Goal: Task Accomplishment & Management: Complete application form

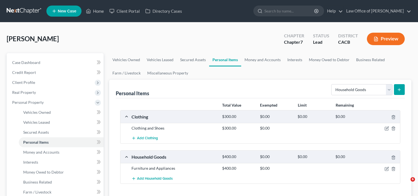
select select "household_goods"
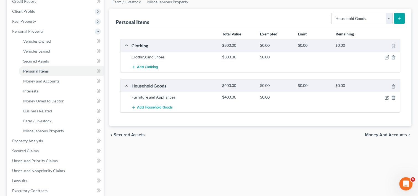
click at [191, 195] on div "Vehicles Owned Vehicles Leased Secured Assets Personal Items Money and Accounts…" at bounding box center [260, 141] width 308 height 319
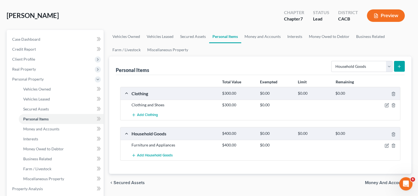
scroll to position [24, 0]
click at [265, 33] on link "Money and Accounts" at bounding box center [262, 36] width 43 height 13
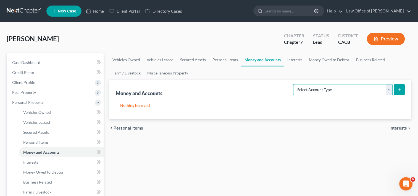
click at [335, 88] on select "Select Account Type Brokerage Cash on Hand Certificates of Deposit Checking Acc…" at bounding box center [343, 89] width 100 height 11
select select "checking"
click at [294, 84] on select "Select Account Type Brokerage Cash on Hand Certificates of Deposit Checking Acc…" at bounding box center [343, 89] width 100 height 11
click at [401, 90] on icon "submit" at bounding box center [399, 89] width 4 height 4
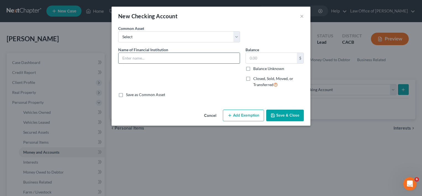
click at [145, 57] on input "text" at bounding box center [179, 58] width 121 height 11
type input "Pasadena Federal Credit Union"
type input "1,300.00"
click at [287, 118] on button "Save & Close" at bounding box center [286, 115] width 38 height 12
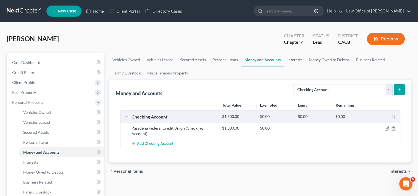
click at [297, 59] on link "Interests" at bounding box center [295, 59] width 22 height 13
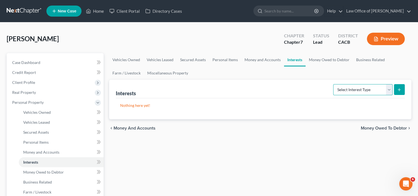
click at [364, 88] on select "Select Interest Type 401K Annuity Bond Education IRA Government Bond Government…" at bounding box center [362, 89] width 59 height 11
click at [306, 72] on ul "Vehicles Owned Vehicles Leased Secured Assets Personal Items Money and Accounts…" at bounding box center [260, 66] width 302 height 27
click at [124, 60] on link "Vehicles Owned" at bounding box center [126, 59] width 34 height 13
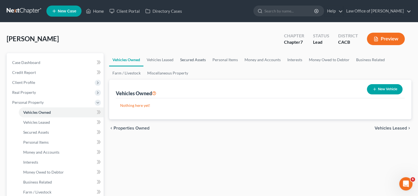
click at [192, 58] on link "Secured Assets" at bounding box center [193, 59] width 32 height 13
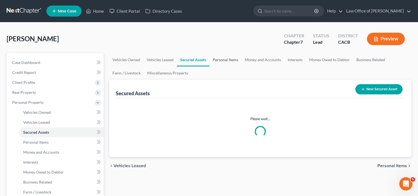
click at [219, 61] on link "Personal Items" at bounding box center [226, 59] width 32 height 13
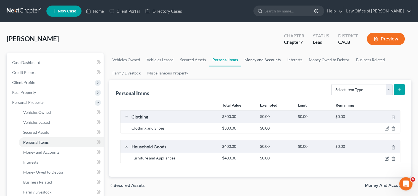
click at [252, 63] on link "Money and Accounts" at bounding box center [262, 59] width 43 height 13
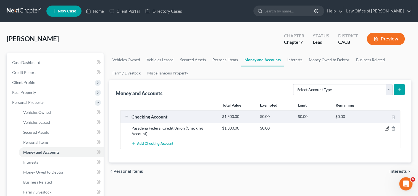
click at [386, 128] on icon "button" at bounding box center [387, 128] width 4 height 4
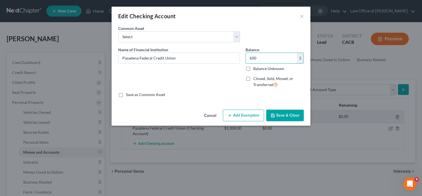
type input "600"
click at [281, 116] on button "Save & Close" at bounding box center [286, 115] width 38 height 12
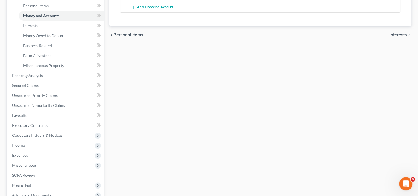
scroll to position [136, 0]
click at [36, 27] on span "Interests" at bounding box center [30, 26] width 15 height 5
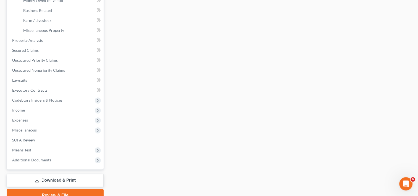
scroll to position [171, 0]
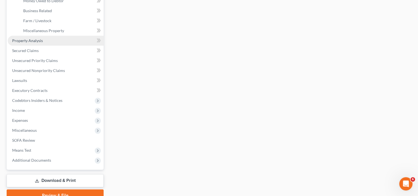
click at [29, 44] on link "Property Analysis" at bounding box center [56, 41] width 96 height 10
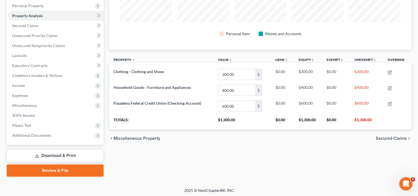
scroll to position [98, 0]
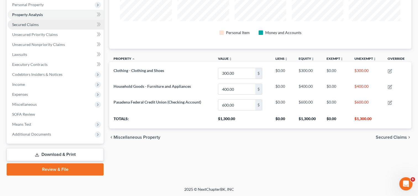
click at [23, 25] on span "Secured Claims" at bounding box center [25, 24] width 27 height 5
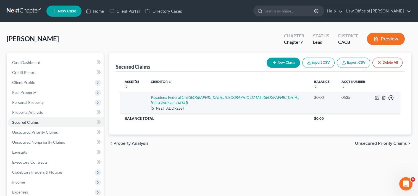
click at [391, 98] on icon "button" at bounding box center [391, 98] width 6 height 6
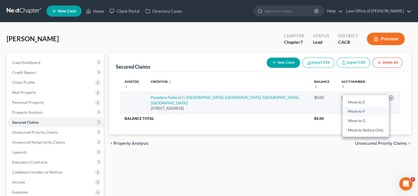
click at [363, 107] on link "Move to F" at bounding box center [366, 110] width 46 height 9
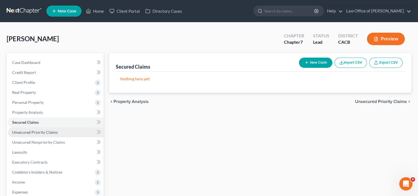
click at [44, 131] on span "Unsecured Priority Claims" at bounding box center [35, 132] width 46 height 5
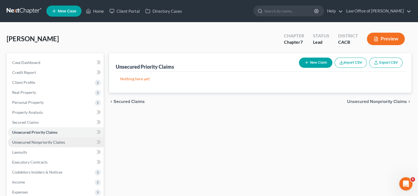
click at [48, 143] on span "Unsecured Nonpriority Claims" at bounding box center [38, 142] width 53 height 5
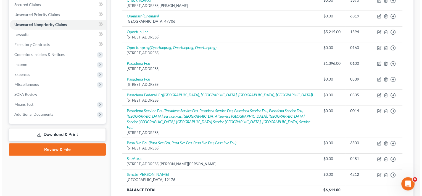
scroll to position [119, 0]
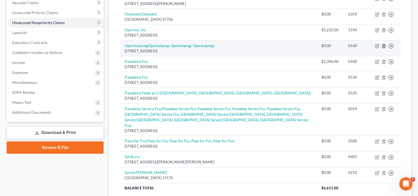
click at [383, 44] on icon "button" at bounding box center [384, 46] width 4 height 4
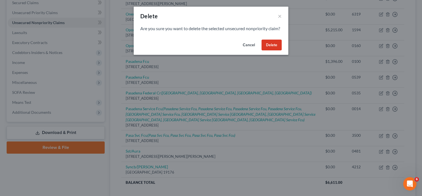
click at [272, 50] on button "Delete" at bounding box center [272, 45] width 20 height 11
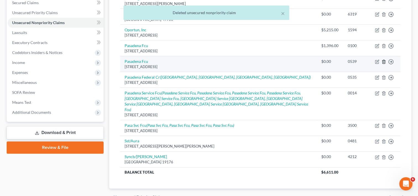
click at [383, 59] on icon "button" at bounding box center [384, 61] width 4 height 4
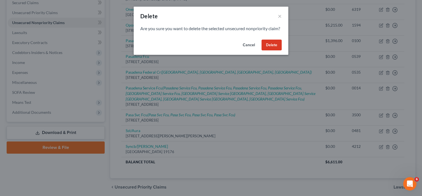
click at [275, 51] on button "Delete" at bounding box center [272, 45] width 20 height 11
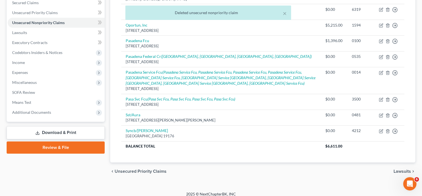
scroll to position [118, 0]
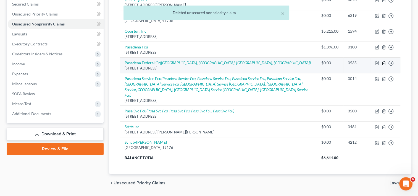
click at [385, 61] on icon "button" at bounding box center [384, 63] width 4 height 4
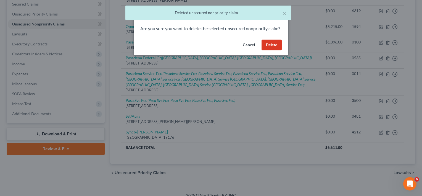
click at [281, 51] on button "Delete" at bounding box center [272, 45] width 20 height 11
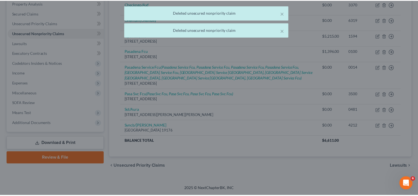
scroll to position [103, 0]
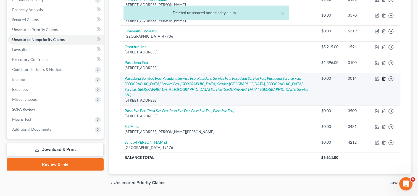
click at [383, 77] on icon "button" at bounding box center [384, 79] width 2 height 4
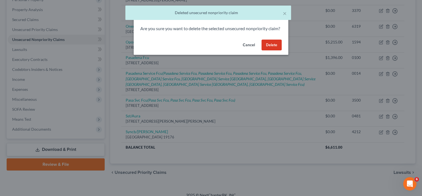
click at [269, 51] on button "Delete" at bounding box center [272, 45] width 20 height 11
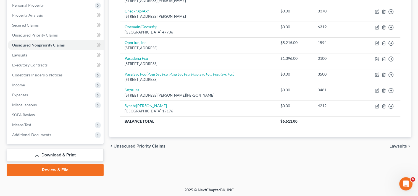
scroll to position [98, 0]
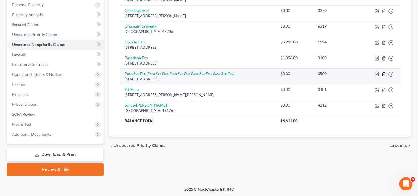
click at [385, 74] on icon "button" at bounding box center [384, 74] width 4 height 4
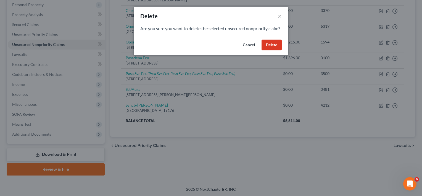
click at [271, 51] on button "Delete" at bounding box center [272, 45] width 20 height 11
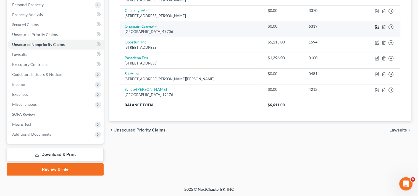
click at [379, 25] on icon "button" at bounding box center [377, 27] width 4 height 4
select select "15"
select select "0"
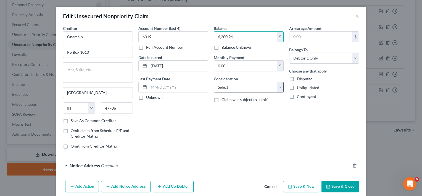
type input "6,200.94"
click at [241, 86] on select "Select Cable / Satellite Services Collection Agency Credit Card Debt Debt Couns…" at bounding box center [249, 87] width 70 height 11
select select "10"
click at [214, 82] on select "Select Cable / Satellite Services Collection Agency Credit Card Debt Debt Couns…" at bounding box center [249, 87] width 70 height 11
click at [333, 187] on button "Save & Close" at bounding box center [341, 187] width 38 height 12
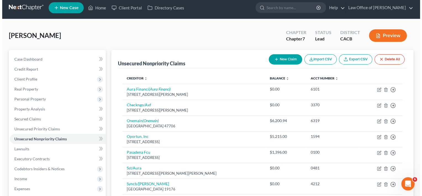
scroll to position [0, 0]
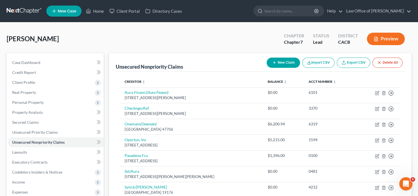
click at [287, 62] on button "New Claim" at bounding box center [283, 63] width 33 height 10
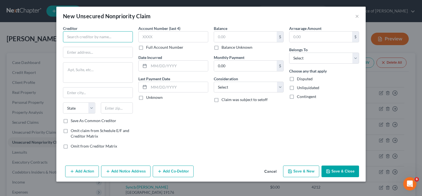
click at [111, 36] on input "text" at bounding box center [98, 36] width 70 height 11
type input "County of [GEOGRAPHIC_DATA] Enforcement"
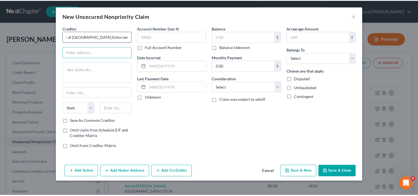
scroll to position [0, 0]
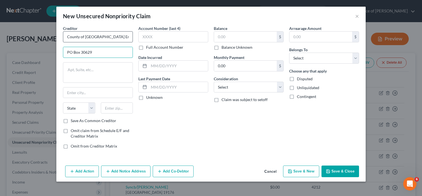
type input "PO Box 30629"
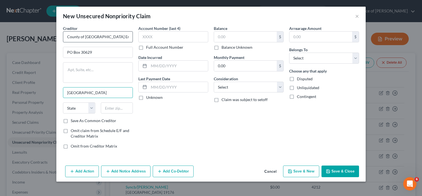
type input "[GEOGRAPHIC_DATA]"
select select "4"
type input "90030"
click at [148, 40] on input "text" at bounding box center [174, 36] width 70 height 11
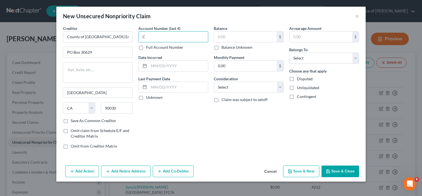
click at [148, 40] on input "C" at bounding box center [174, 36] width 70 height 11
type input "C316"
type input "2"
type input "[DATE]"
type input "340.00"
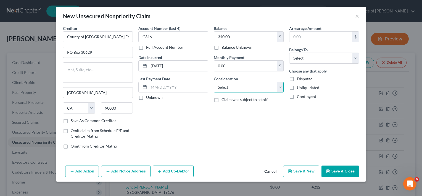
click at [242, 84] on select "Select Cable / Satellite Services Collection Agency Credit Card Debt Debt Couns…" at bounding box center [249, 87] width 70 height 11
select select "14"
click at [214, 82] on select "Select Cable / Satellite Services Collection Agency Credit Card Debt Debt Couns…" at bounding box center [249, 87] width 70 height 11
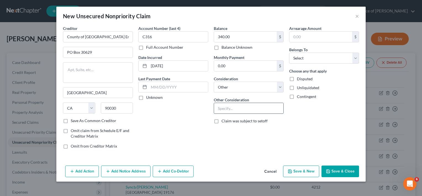
click at [234, 108] on input "text" at bounding box center [248, 108] width 69 height 11
type input "p"
type input "Parking Tickets"
click at [320, 59] on select "Select Debtor 1 Only Debtor 2 Only Debtor 1 And Debtor 2 Only At Least One Of T…" at bounding box center [324, 58] width 70 height 11
select select "0"
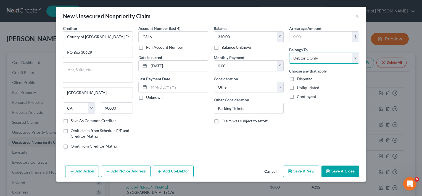
click at [289, 53] on select "Select Debtor 1 Only Debtor 2 Only Debtor 1 And Debtor 2 Only At Least One Of T…" at bounding box center [324, 58] width 70 height 11
click at [337, 169] on button "Save & Close" at bounding box center [341, 171] width 38 height 12
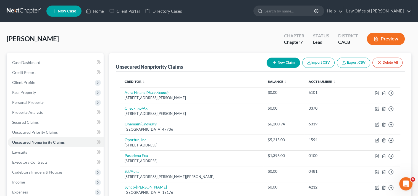
click at [288, 62] on button "New Claim" at bounding box center [283, 63] width 33 height 10
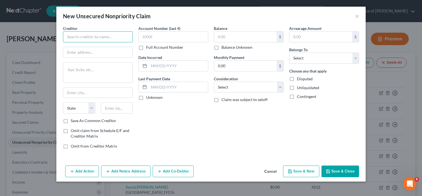
click at [85, 33] on input "text" at bounding box center [98, 36] width 70 height 11
type input "Credit Control LLC"
type input "p"
type input "PO Box 188"
type input "[PERSON_NAME]"
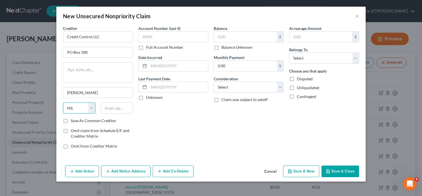
click at [93, 106] on select "State [US_STATE] AK AR AZ CA CO CT DE DC [GEOGRAPHIC_DATA] [GEOGRAPHIC_DATA] GU…" at bounding box center [79, 107] width 32 height 11
select select "26"
click at [63, 102] on select "State [US_STATE] AK AR AZ CA CO CT DE DC [GEOGRAPHIC_DATA] [GEOGRAPHIC_DATA] GU…" at bounding box center [79, 107] width 32 height 11
click at [115, 105] on input "text" at bounding box center [117, 107] width 32 height 11
type input "63042"
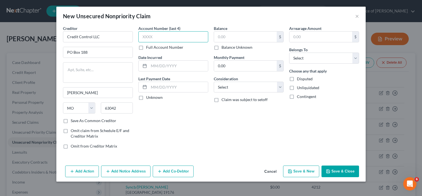
click at [185, 36] on input "text" at bounding box center [174, 36] width 70 height 11
type input "6647"
click at [184, 65] on input "text" at bounding box center [178, 66] width 59 height 11
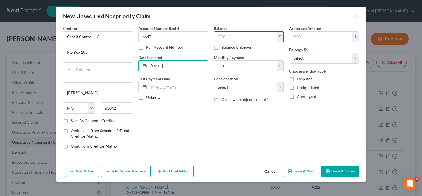
type input "[DATE]"
click at [227, 39] on input "text" at bounding box center [245, 37] width 63 height 11
type input "2,501.82"
click at [255, 87] on select "Select Cable / Satellite Services Collection Agency Credit Card Debt Debt Couns…" at bounding box center [249, 87] width 70 height 11
select select "1"
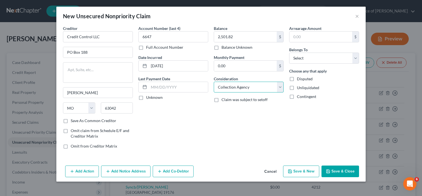
click at [214, 82] on select "Select Cable / Satellite Services Collection Agency Credit Card Debt Debt Couns…" at bounding box center [249, 87] width 70 height 11
click at [228, 144] on div "Balance 2,501.82 $ Balance Unknown Balance Undetermined 2,501.82 $ Balance Unkn…" at bounding box center [248, 89] width 75 height 128
click at [310, 55] on select "Select Debtor 1 Only Debtor 2 Only Debtor 1 And Debtor 2 Only At Least One Of T…" at bounding box center [324, 58] width 70 height 11
select select "0"
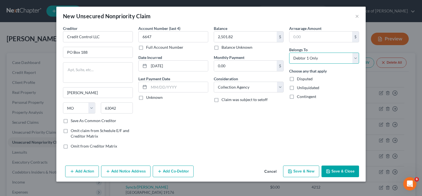
click at [289, 53] on select "Select Debtor 1 Only Debtor 2 Only Debtor 1 And Debtor 2 Only At Least One Of T…" at bounding box center [324, 58] width 70 height 11
click at [342, 167] on button "Save & Close" at bounding box center [341, 171] width 38 height 12
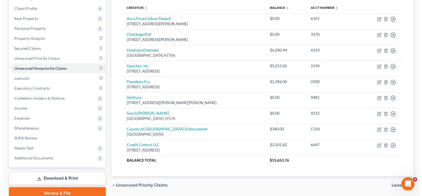
scroll to position [98, 0]
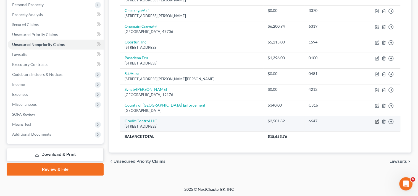
click at [376, 121] on icon "button" at bounding box center [377, 121] width 4 height 4
select select "26"
select select "1"
select select "0"
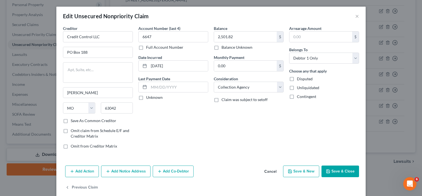
click at [126, 171] on button "Add Notice Address" at bounding box center [125, 171] width 49 height 12
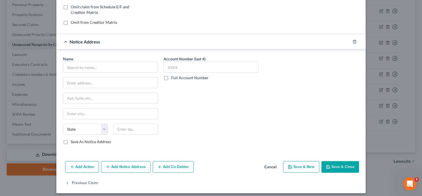
scroll to position [124, 0]
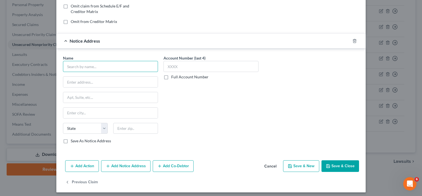
click at [96, 65] on input "text" at bounding box center [110, 66] width 95 height 11
type input "Credit Control LLC"
type input "[STREET_ADDRESS]"
type input "Suite 200"
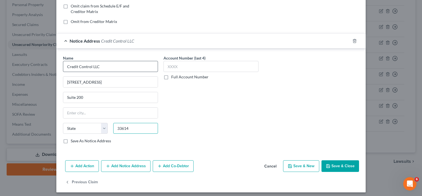
type input "33614"
type input "[GEOGRAPHIC_DATA]"
select select "9"
click at [198, 67] on input "text" at bounding box center [211, 66] width 95 height 11
type input "6647"
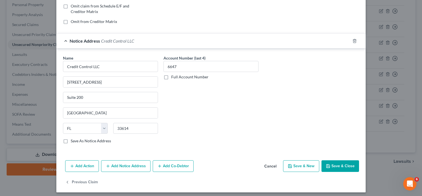
click at [347, 164] on button "Save & Close" at bounding box center [341, 166] width 38 height 12
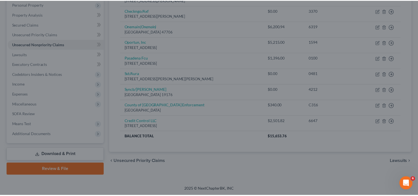
scroll to position [0, 0]
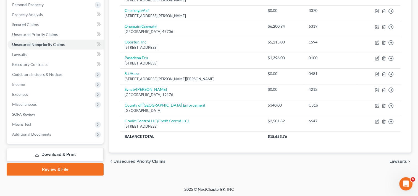
click at [67, 154] on link "Download & Print" at bounding box center [55, 154] width 97 height 13
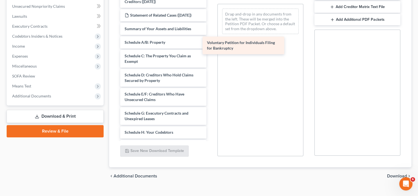
drag, startPoint x: 170, startPoint y: 38, endPoint x: 276, endPoint y: 60, distance: 107.9
click at [211, 60] on div "Voluntary Petition for Individuals Filing for Bankruptcy Verification of Master…" at bounding box center [163, 145] width 95 height 311
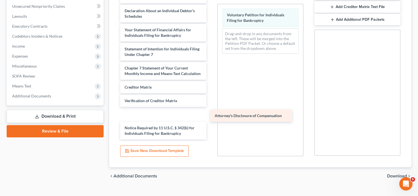
scroll to position [159, 0]
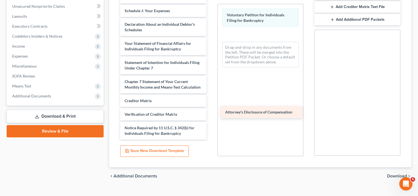
drag, startPoint x: 164, startPoint y: 133, endPoint x: 264, endPoint y: 112, distance: 102.8
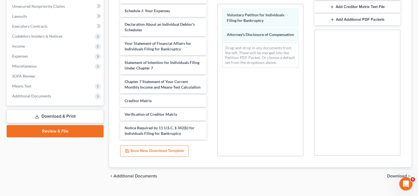
click at [393, 175] on span "Download" at bounding box center [397, 176] width 20 height 4
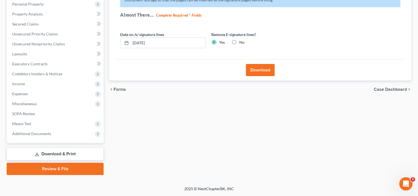
scroll to position [98, 0]
click at [269, 70] on button "Download" at bounding box center [260, 70] width 29 height 12
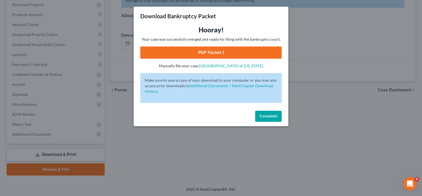
click at [216, 50] on link "PDF Packet 1" at bounding box center [211, 52] width 142 height 12
click at [263, 118] on span "Complete!" at bounding box center [269, 116] width 18 height 5
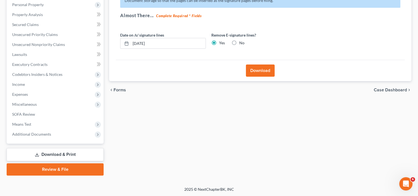
click at [259, 70] on button "Download" at bounding box center [260, 70] width 29 height 12
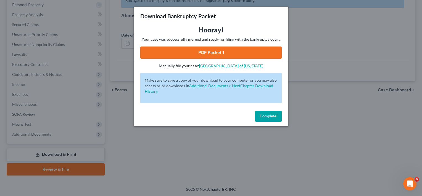
click at [200, 51] on link "PDF Packet 1" at bounding box center [211, 52] width 142 height 12
click at [258, 123] on div "Complete!" at bounding box center [211, 117] width 155 height 18
click at [265, 117] on span "Complete!" at bounding box center [269, 116] width 18 height 5
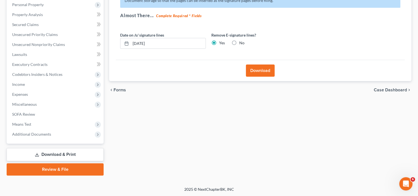
click at [51, 153] on link "Download & Print" at bounding box center [55, 154] width 97 height 13
click at [54, 158] on link "Download & Print" at bounding box center [55, 154] width 97 height 13
click at [27, 135] on span "Additional Documents" at bounding box center [31, 134] width 39 height 5
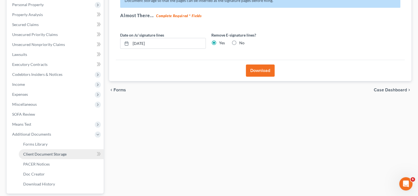
click at [38, 153] on span "Client Document Storage" at bounding box center [44, 154] width 43 height 5
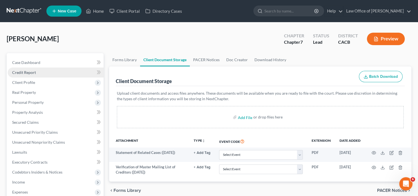
click at [27, 71] on span "Credit Report" at bounding box center [24, 72] width 24 height 5
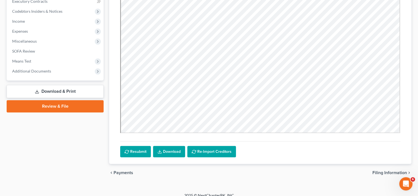
scroll to position [167, 0]
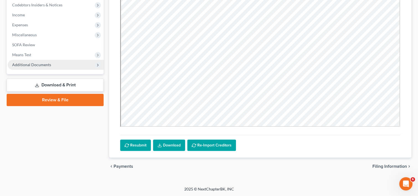
click at [37, 66] on span "Additional Documents" at bounding box center [31, 64] width 39 height 5
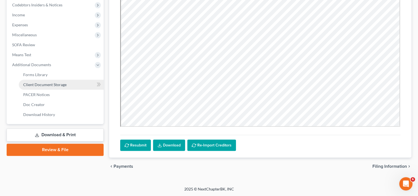
click at [43, 86] on span "Client Document Storage" at bounding box center [44, 84] width 43 height 5
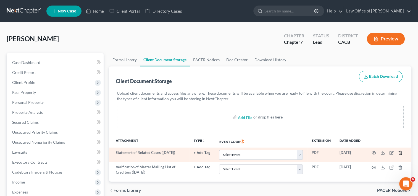
click at [401, 152] on icon "button" at bounding box center [400, 152] width 4 height 4
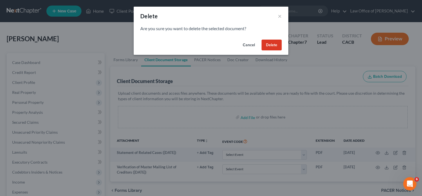
click at [270, 43] on button "Delete" at bounding box center [272, 45] width 20 height 11
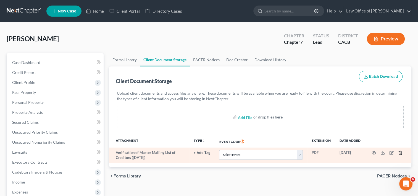
click at [401, 154] on icon "button" at bounding box center [400, 152] width 4 height 4
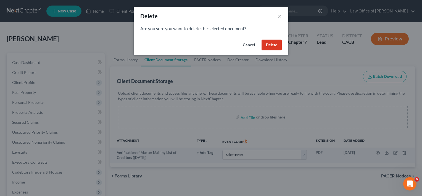
click at [268, 44] on button "Delete" at bounding box center [272, 45] width 20 height 11
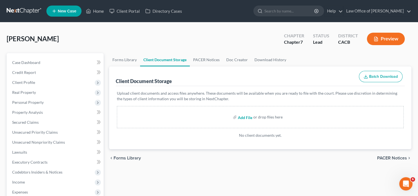
click at [243, 118] on input "file" at bounding box center [244, 117] width 13 height 10
type input "C:\fakepath\ATTORNEY SIG.pdf"
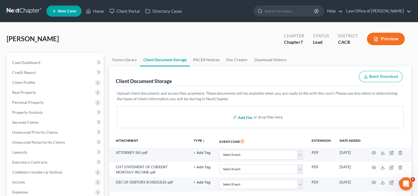
click at [243, 118] on input "file" at bounding box center [244, 117] width 13 height 10
type input "C:\fakepath\SOFA SIG.pdf"
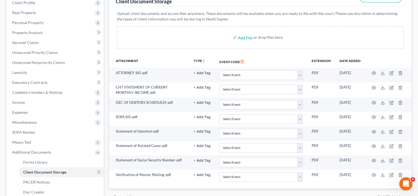
scroll to position [82, 0]
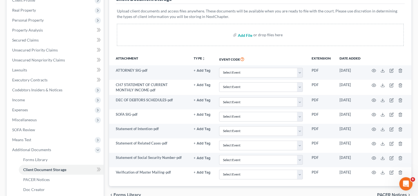
click at [245, 35] on input "file" at bounding box center [244, 35] width 13 height 10
type input "C:\fakepath\VP1.pdf"
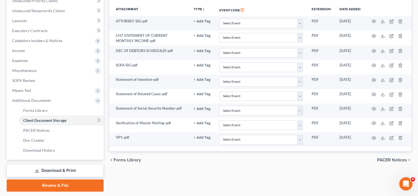
scroll to position [131, 0]
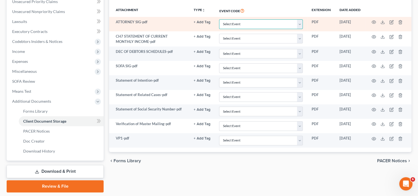
click at [276, 24] on select "Select Event Amended Chapter 11 Plan Amended Chapter 11 Small Business Plan Ame…" at bounding box center [261, 24] width 84 height 10
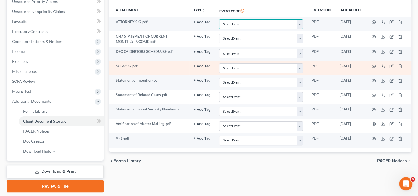
select select "7"
click at [219, 19] on select "Select Event Amended Chapter 11 Plan Amended Chapter 11 Small Business Plan Ame…" at bounding box center [261, 24] width 84 height 10
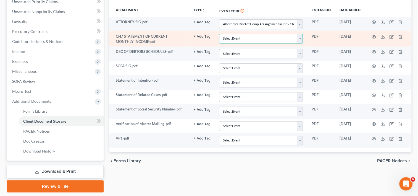
click at [286, 40] on select "Select Event Amended Chapter 11 Plan Amended Chapter 11 Small Business Plan Ame…" at bounding box center [261, 39] width 84 height 10
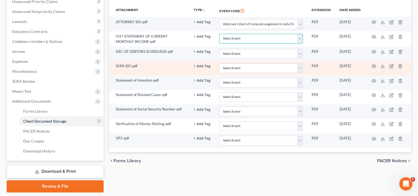
select select "55"
click at [219, 34] on select "Select Event Amended Chapter 11 Plan Amended Chapter 11 Small Business Plan Ame…" at bounding box center [261, 39] width 84 height 10
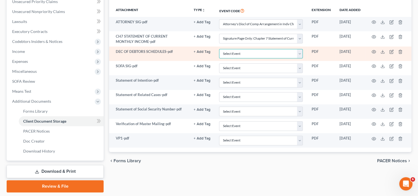
click at [280, 56] on select "Select Event Amended Chapter 11 Plan Amended Chapter 11 Small Business Plan Ame…" at bounding box center [261, 54] width 84 height 10
select select "56"
click at [219, 49] on select "Select Event Amended Chapter 11 Plan Amended Chapter 11 Small Business Plan Ame…" at bounding box center [261, 54] width 84 height 10
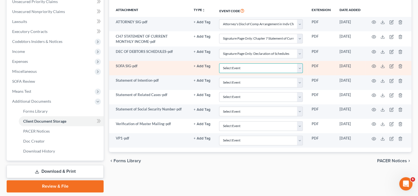
click at [300, 66] on select "Select Event Amended Chapter 11 Plan Amended Chapter 11 Small Business Plan Ame…" at bounding box center [261, 68] width 84 height 10
select select "57"
click at [219, 63] on select "Select Event Amended Chapter 11 Plan Amended Chapter 11 Small Business Plan Ame…" at bounding box center [261, 68] width 84 height 10
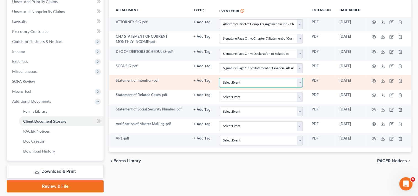
click at [298, 82] on select "Select Event Amended Chapter 11 Plan Amended Chapter 11 Small Business Plan Ame…" at bounding box center [261, 83] width 84 height 10
select select "58"
click at [219, 78] on select "Select Event Amended Chapter 11 Plan Amended Chapter 11 Small Business Plan Ame…" at bounding box center [261, 83] width 84 height 10
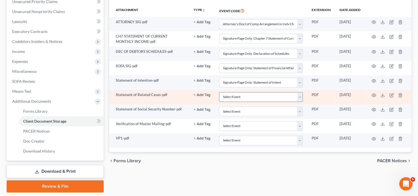
click at [302, 97] on select "Select Event Amended Chapter 11 Plan Amended Chapter 11 Small Business Plan Ame…" at bounding box center [261, 97] width 84 height 10
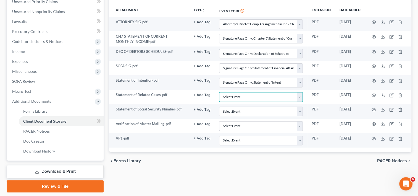
select select "65"
click at [219, 92] on select "Select Event Amended Chapter 11 Plan Amended Chapter 11 Small Business Plan Ame…" at bounding box center [261, 97] width 84 height 10
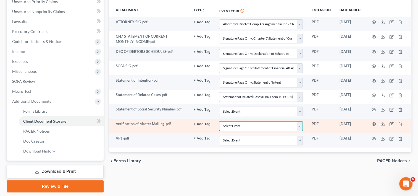
click at [300, 126] on select "Select Event Amended Chapter 11 Plan Amended Chapter 11 Small Business Plan Ame…" at bounding box center [261, 126] width 84 height 10
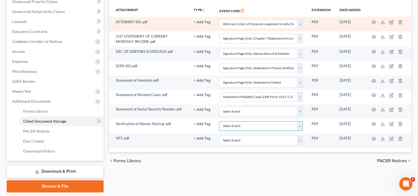
select select "59"
click at [219, 121] on select "Select Event Amended Chapter 11 Plan Amended Chapter 11 Small Business Plan Ame…" at bounding box center [261, 126] width 84 height 10
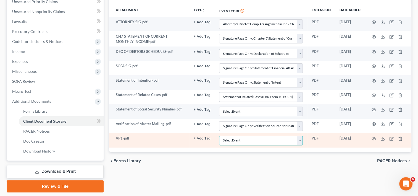
click at [300, 140] on select "Select Event Amended Chapter 11 Plan Amended Chapter 11 Small Business Plan Ame…" at bounding box center [261, 140] width 84 height 10
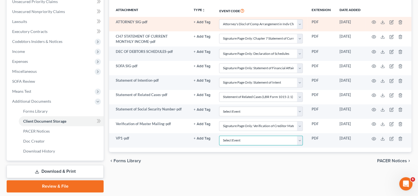
select select "60"
click at [219, 135] on select "Select Event Amended Chapter 11 Plan Amended Chapter 11 Small Business Plan Ame…" at bounding box center [261, 140] width 84 height 10
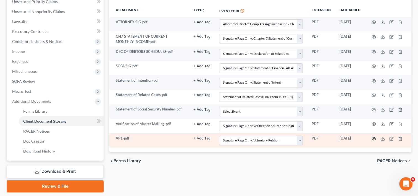
click at [374, 138] on circle "button" at bounding box center [374, 138] width 1 height 1
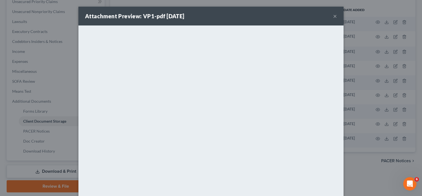
click at [333, 16] on button "×" at bounding box center [335, 16] width 4 height 7
